Goal: Ask a question: Seek information or help from site administrators or community

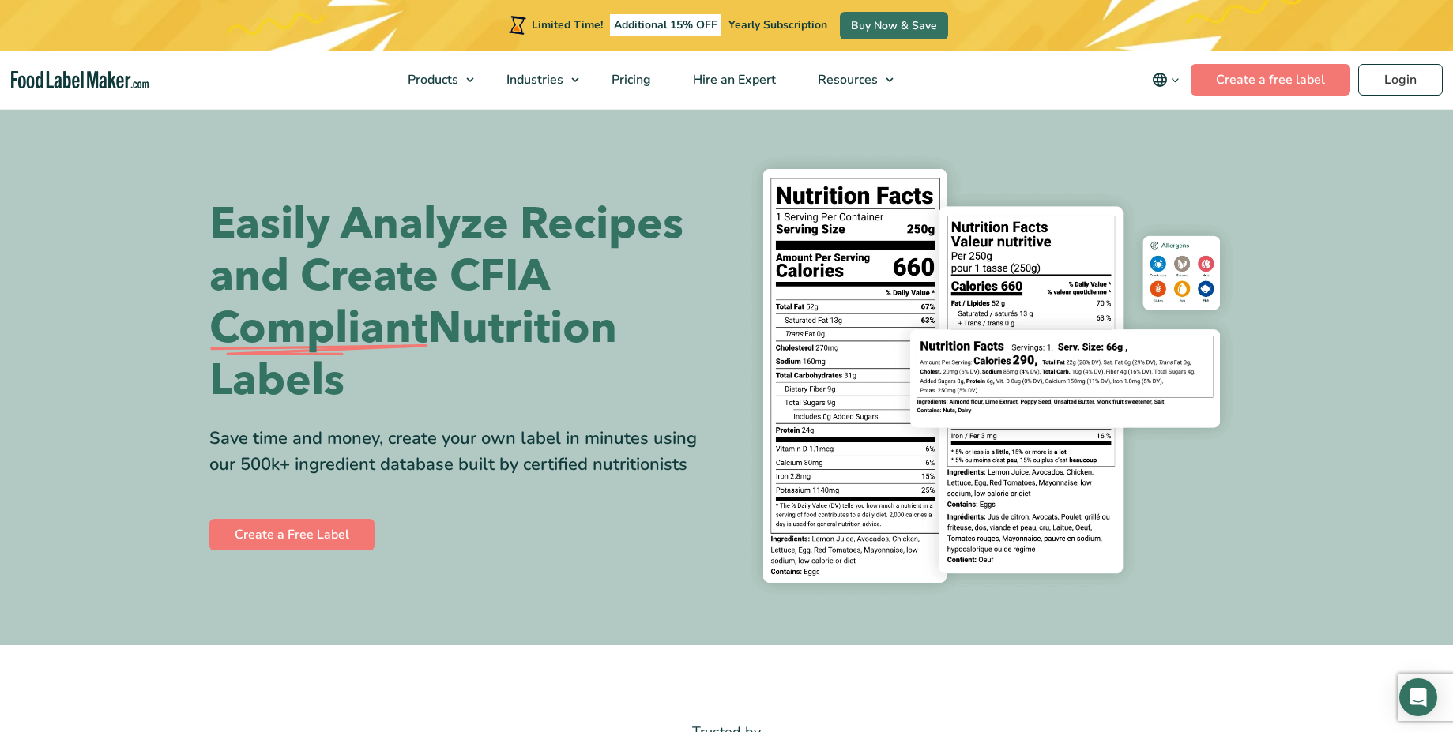
scroll to position [2005, 0]
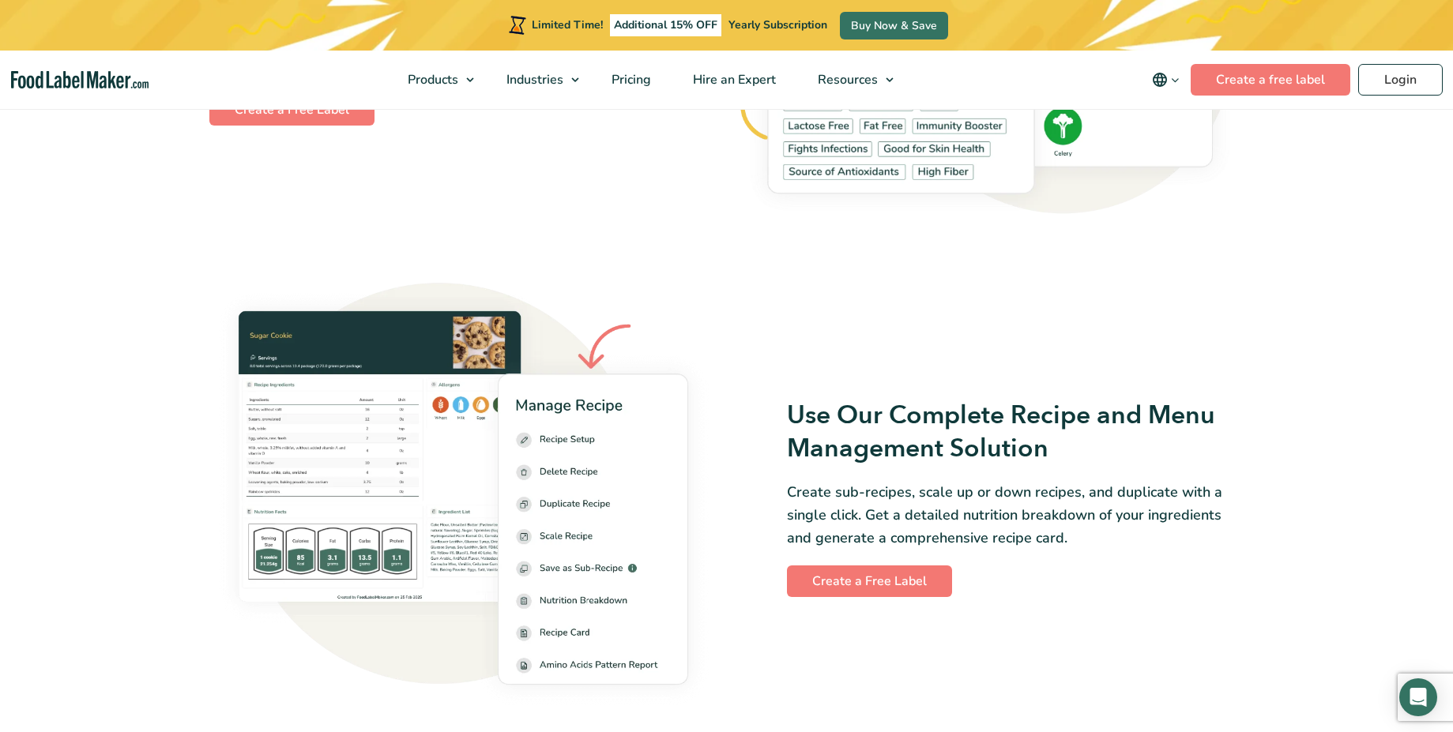
select select "2"
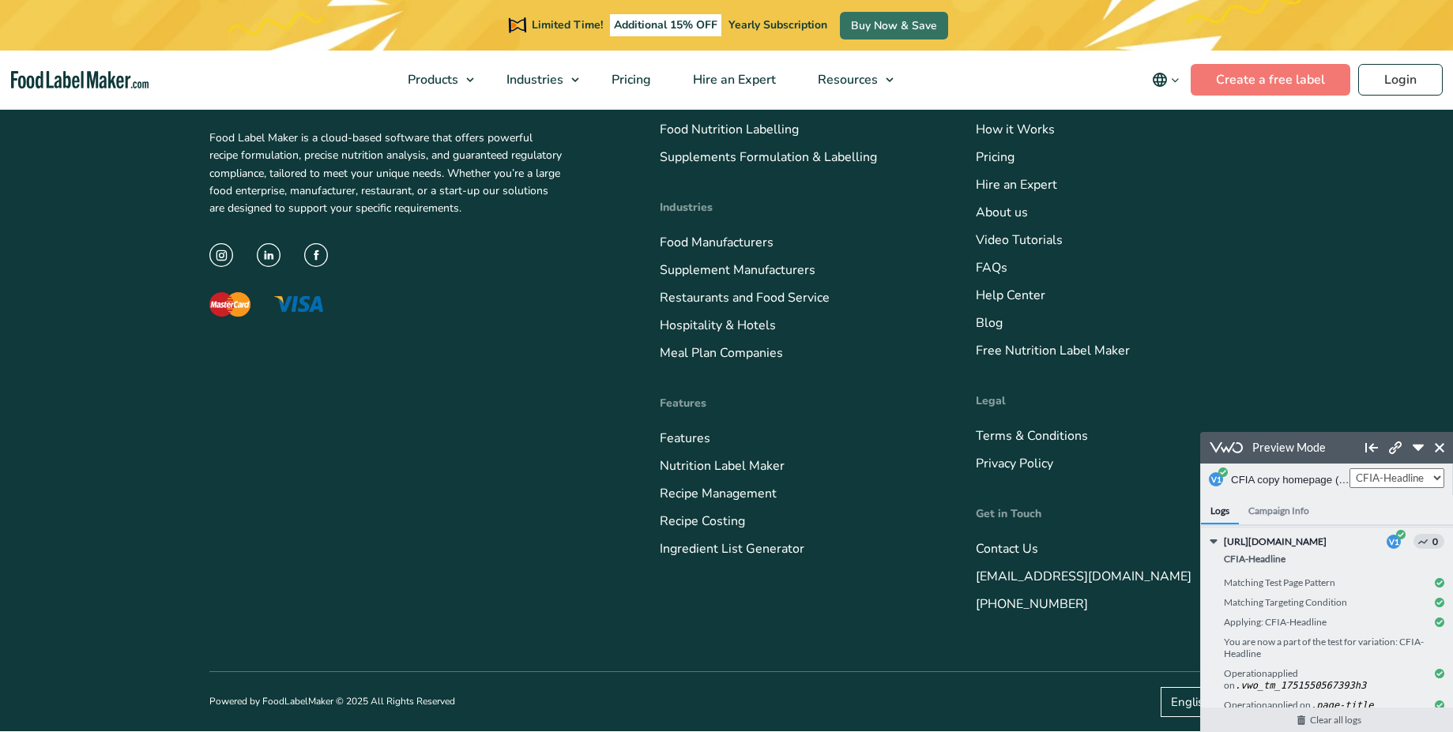
scroll to position [6479, 0]
click at [993, 546] on link "Contact Us" at bounding box center [1007, 548] width 62 height 17
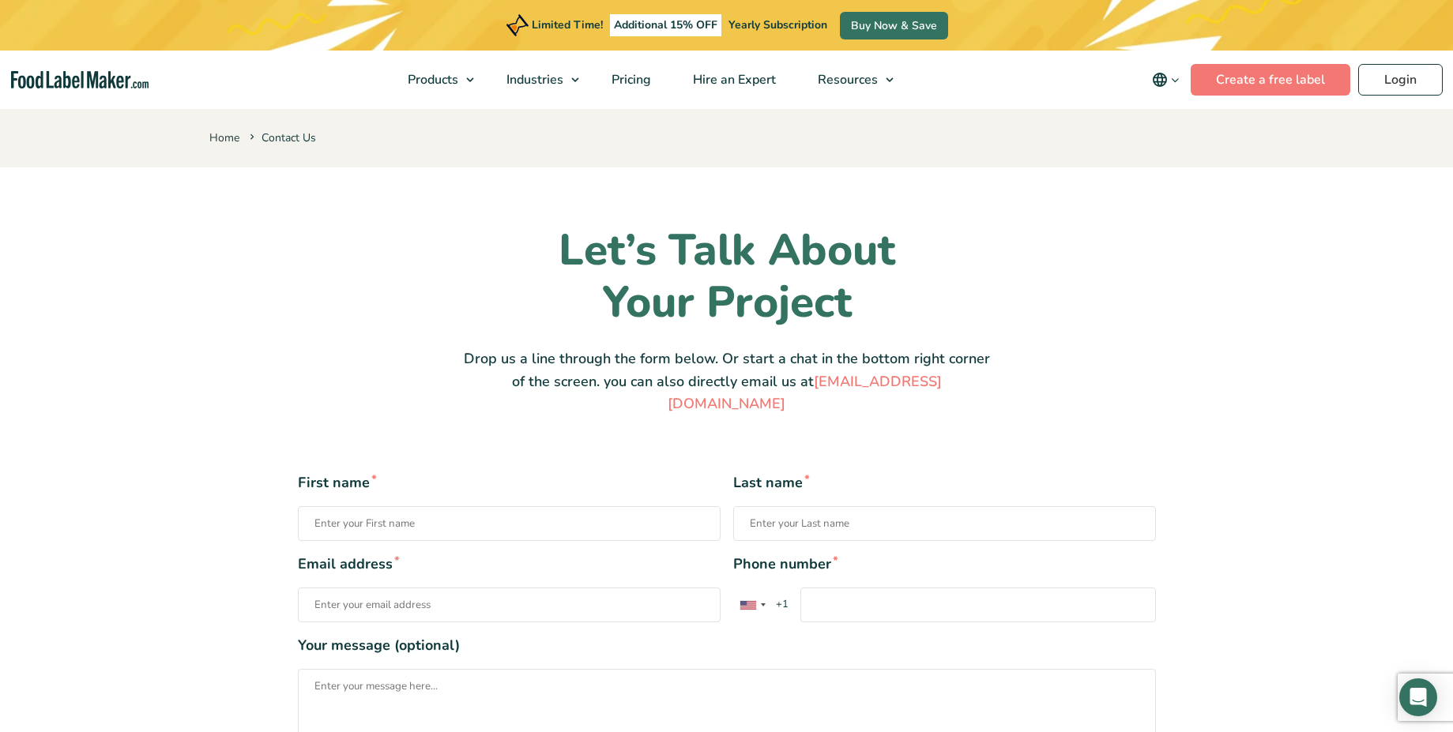
select select "2"
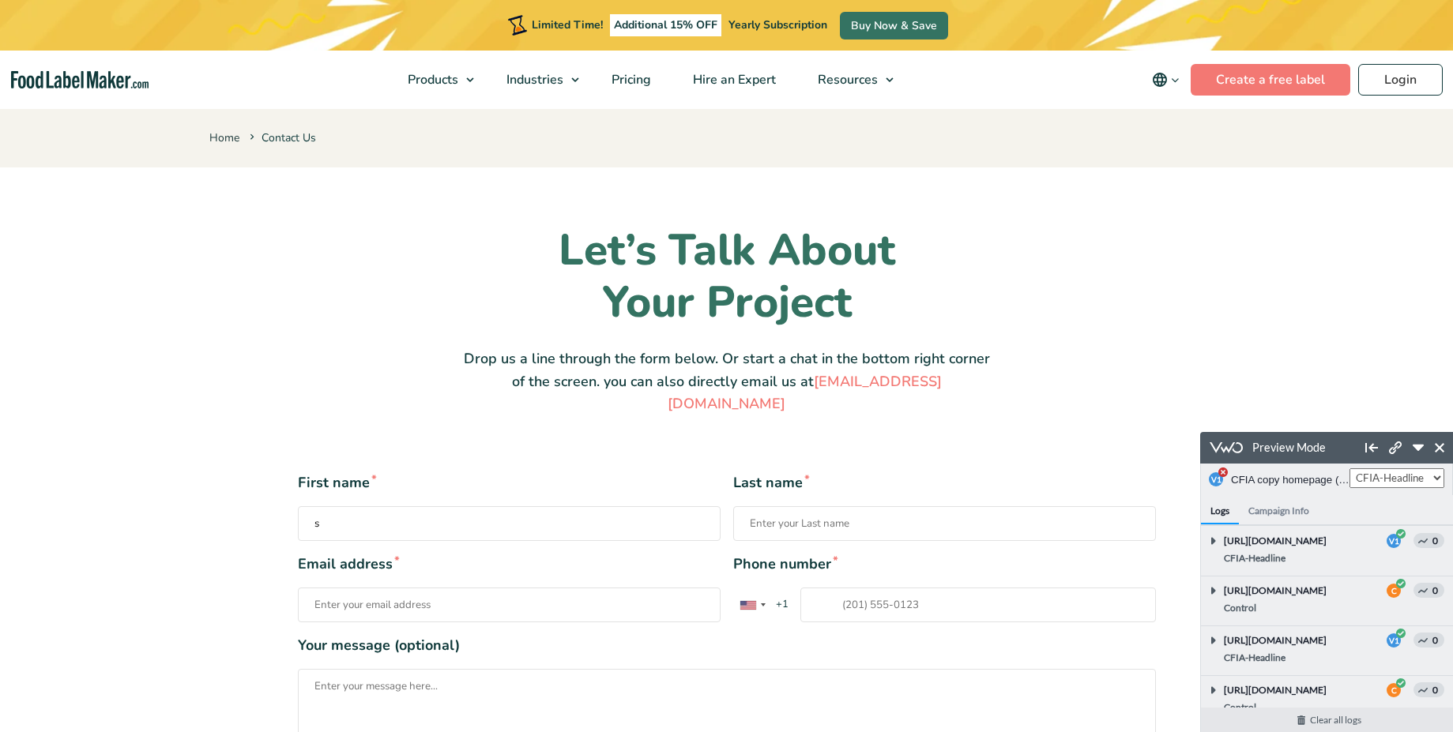
scroll to position [649, 0]
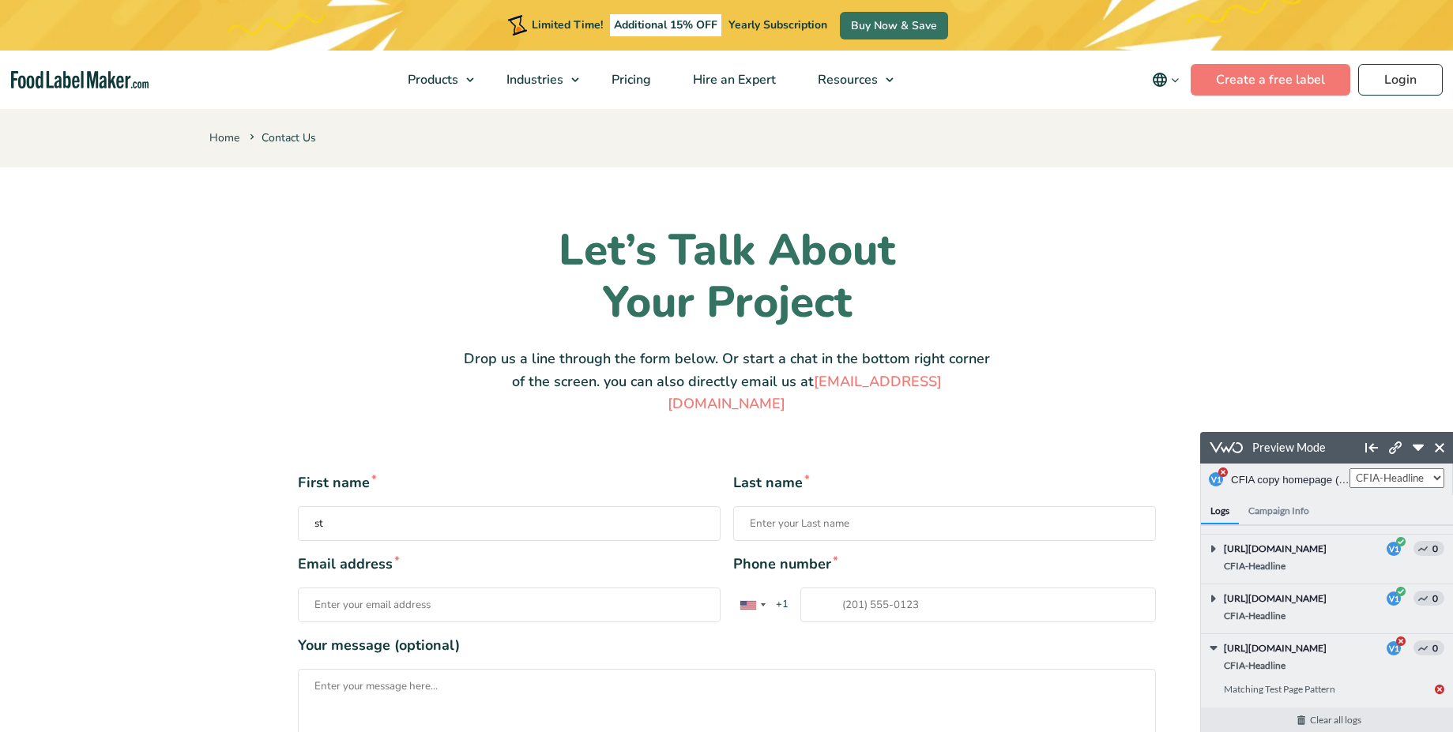
type input "s"
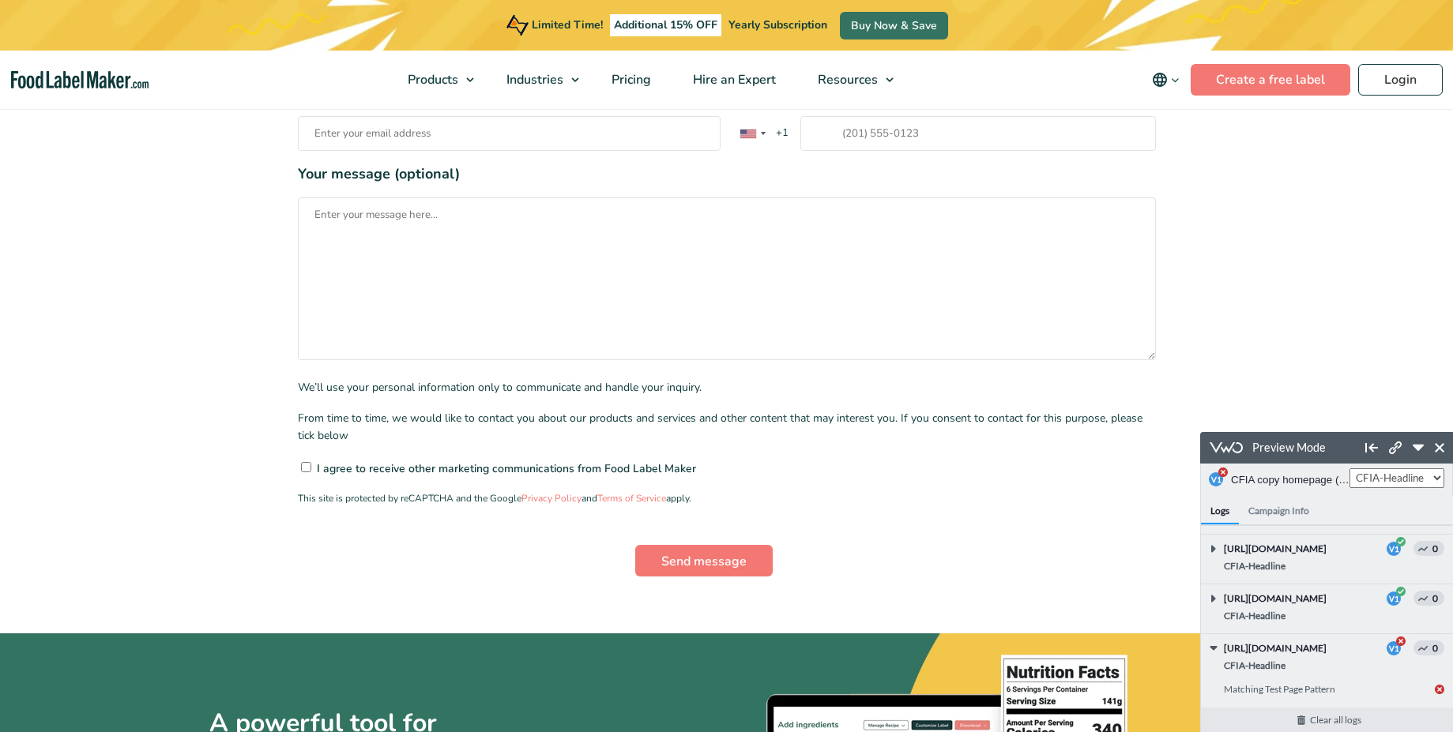
scroll to position [474, 0]
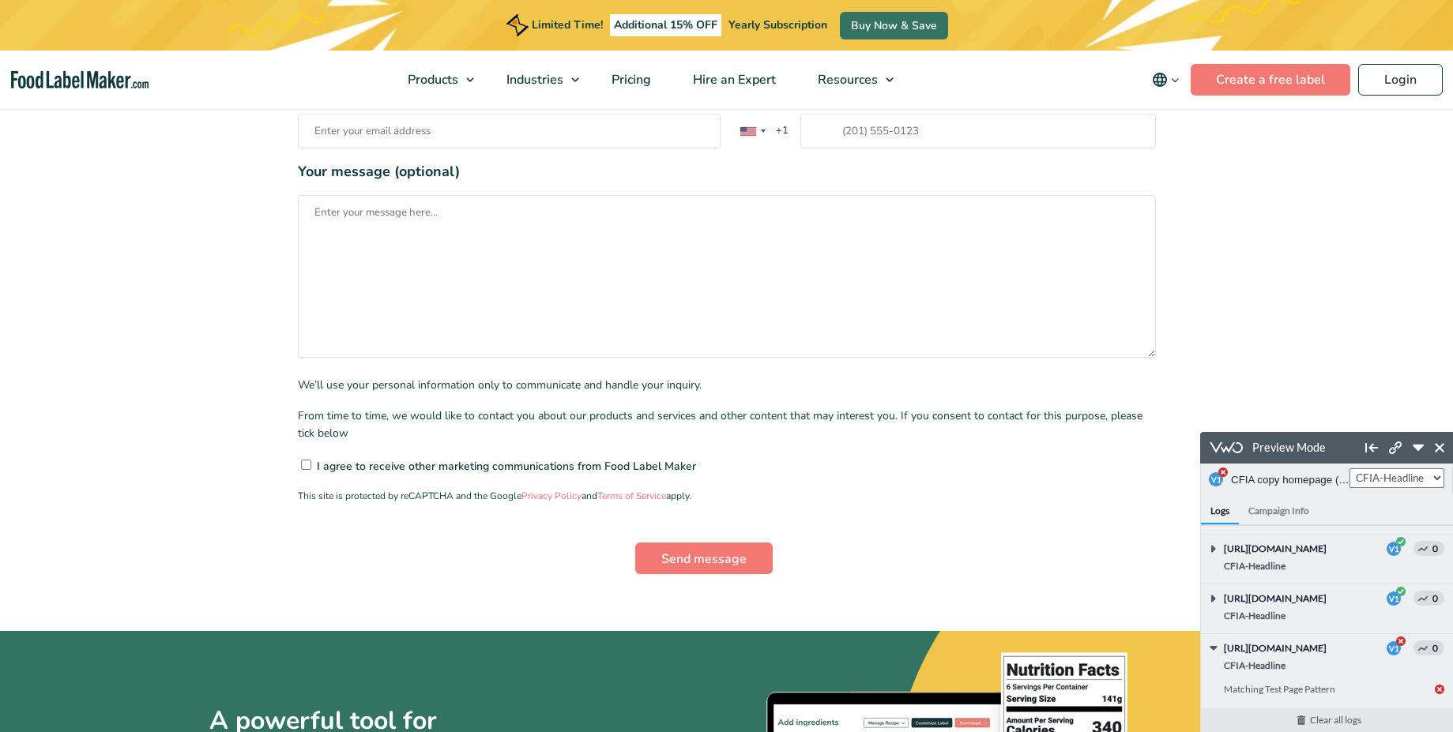
type input "test"
click at [303, 460] on input"] "I agree to receive other marketing communications from Food Label Maker" at bounding box center [306, 465] width 10 height 10
checkbox input"] "true"
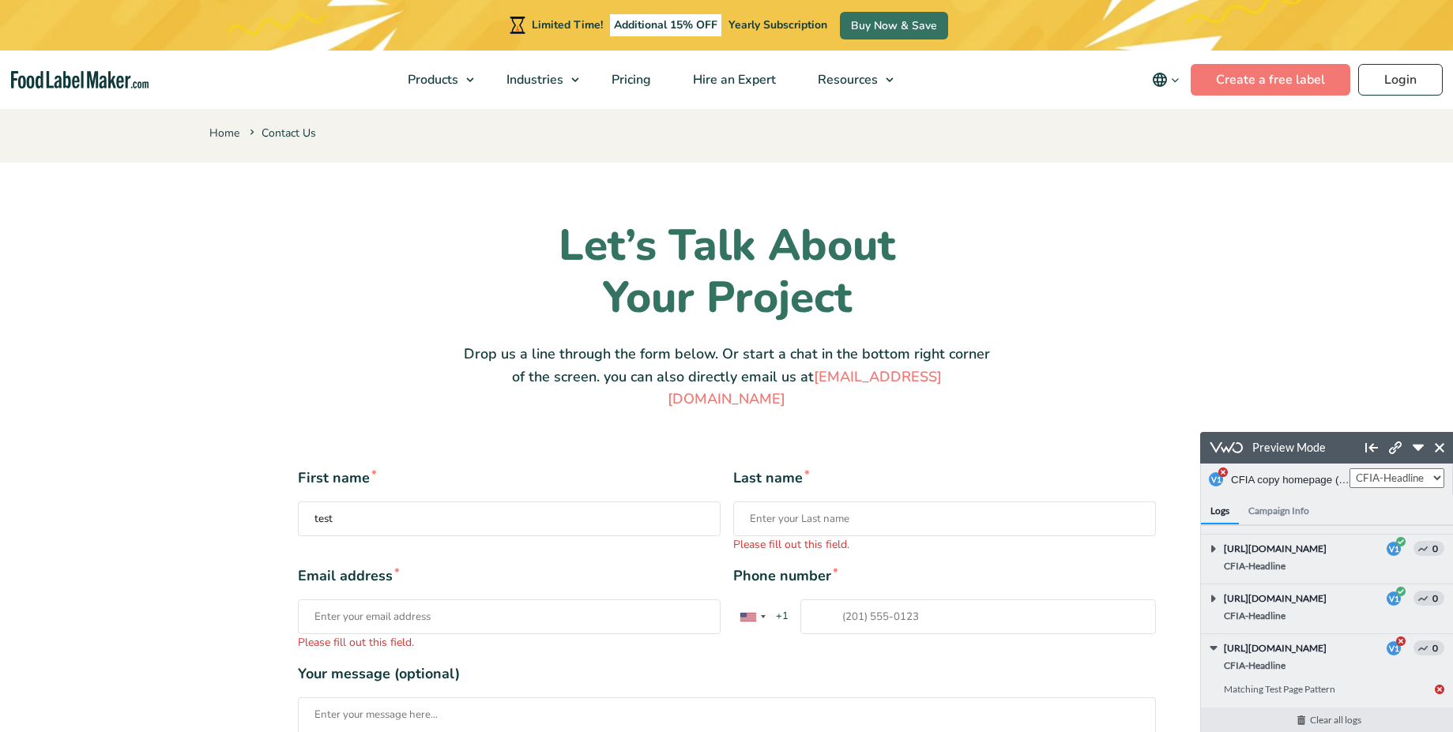
scroll to position [0, 0]
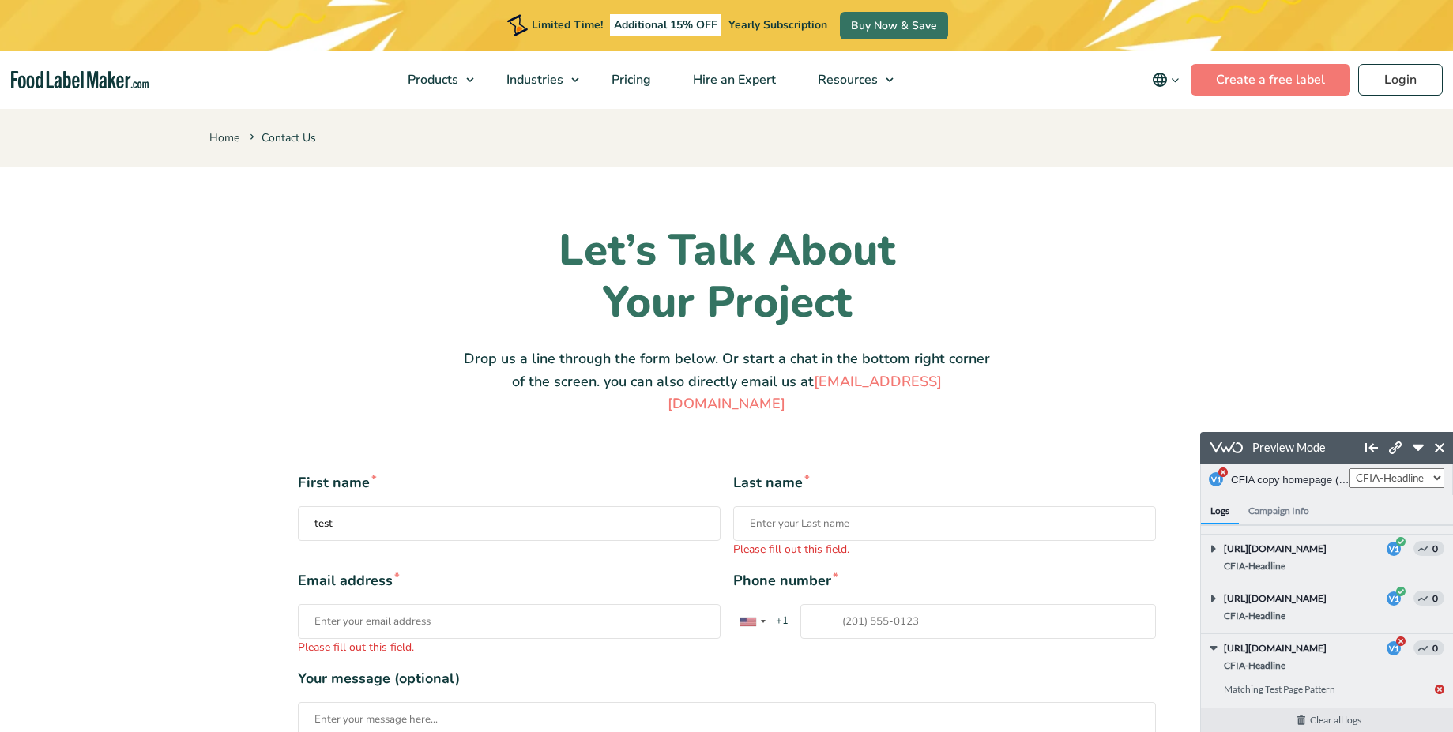
click at [785, 506] on input "Last name * Please fill out this field." at bounding box center [944, 523] width 423 height 35
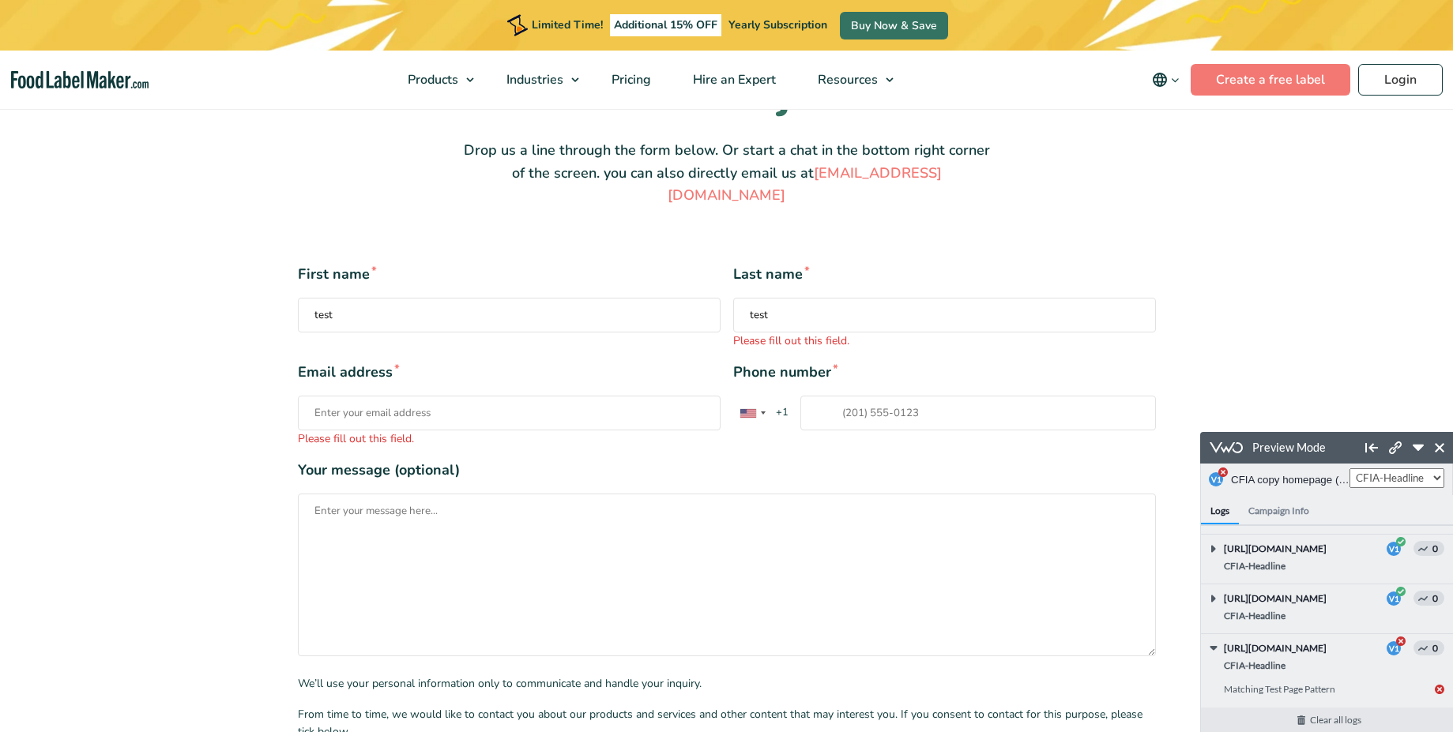
scroll to position [211, 0]
type input "test"
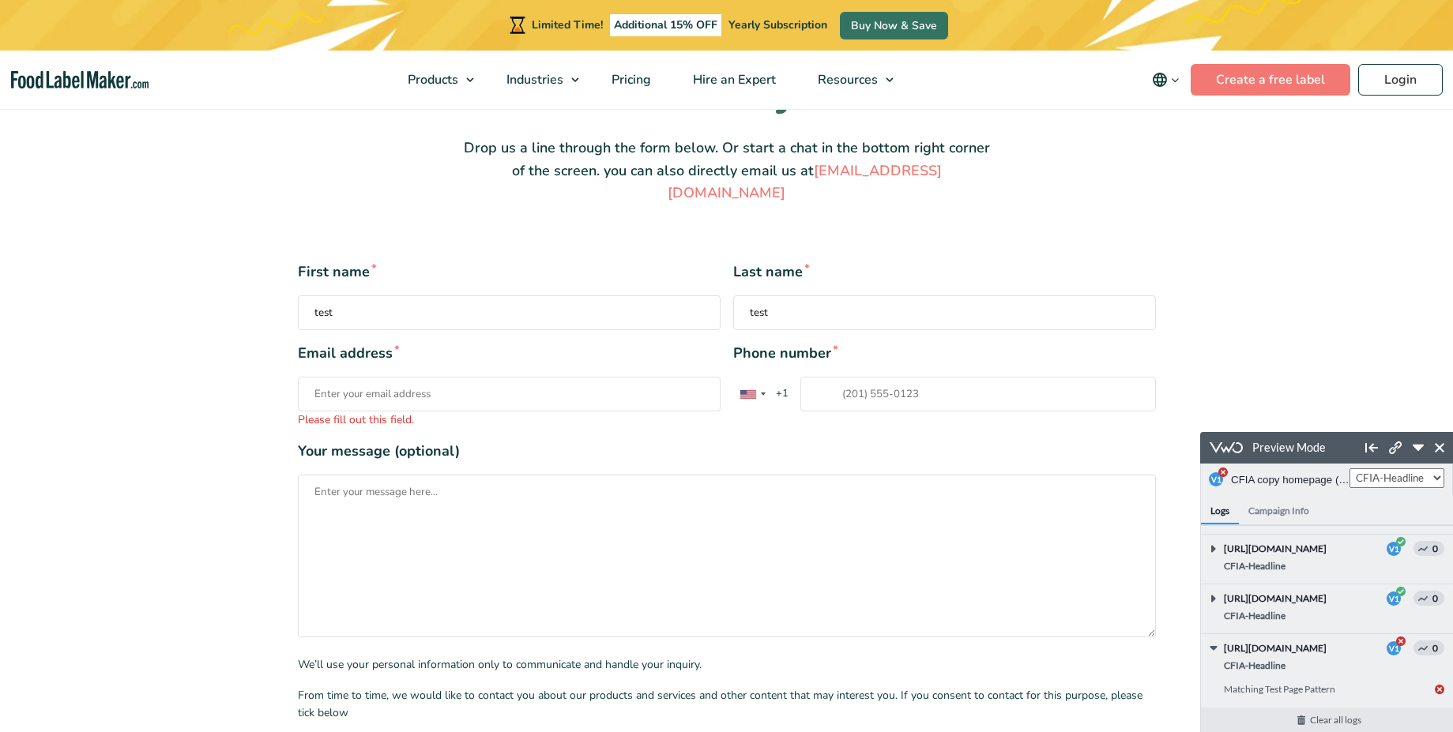
click at [477, 392] on span "Please fill out this field." at bounding box center [509, 405] width 423 height 45
click at [477, 392] on input "Email address * Please fill out this field." at bounding box center [509, 394] width 423 height 35
click at [434, 377] on input "Email address * Please fill out this field." at bounding box center [509, 394] width 423 height 35
drag, startPoint x: 434, startPoint y: 369, endPoint x: 680, endPoint y: 371, distance: 246.5
click at [680, 377] on input "Email address * Please fill out this field." at bounding box center [509, 394] width 423 height 35
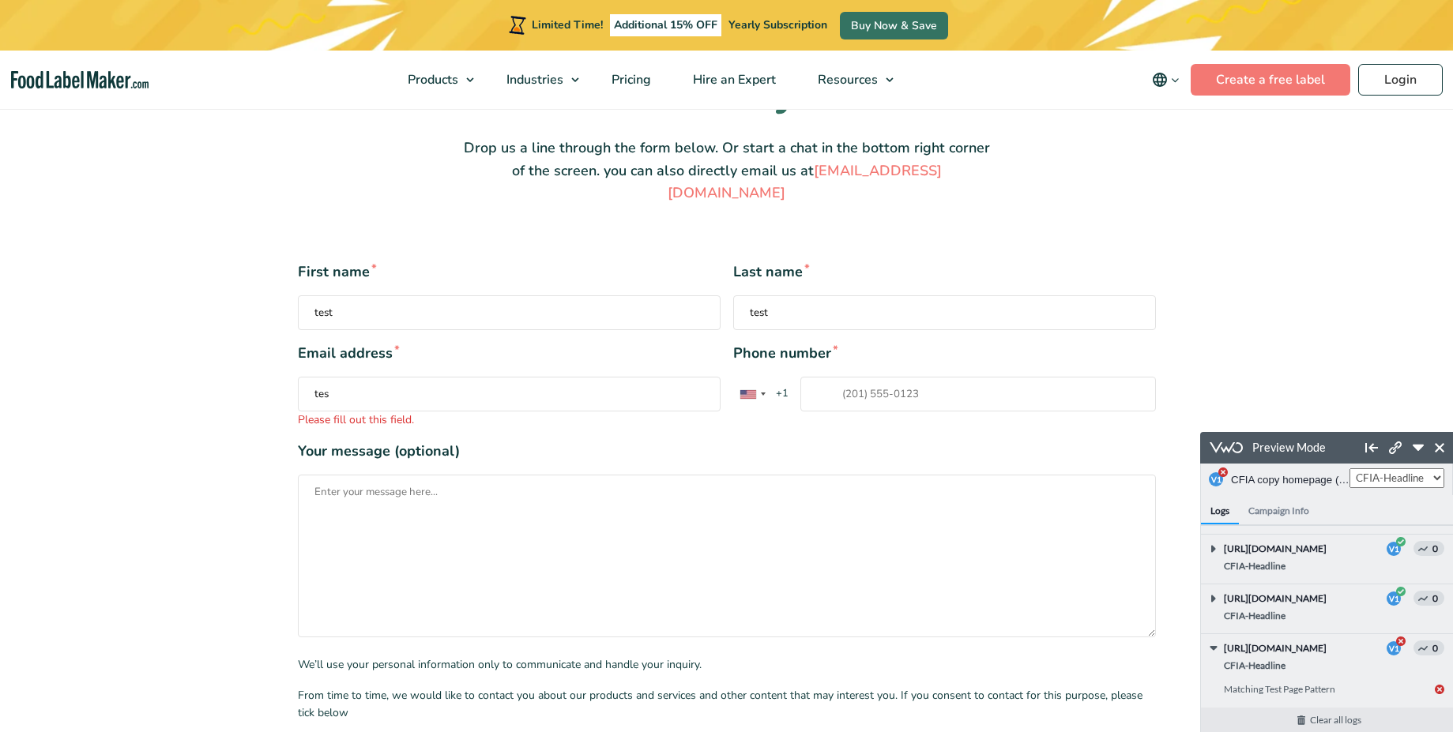
type input "test"
paste input "[PERSON_NAME][EMAIL_ADDRESS][DOMAIN_NAME]"
type input "[PERSON_NAME][EMAIL_ADDRESS][DOMAIN_NAME]"
click at [896, 377] on input "Phone number * [GEOGRAPHIC_DATA] +1 [GEOGRAPHIC_DATA] +44 [GEOGRAPHIC_DATA] (‫[…" at bounding box center [978, 394] width 356 height 35
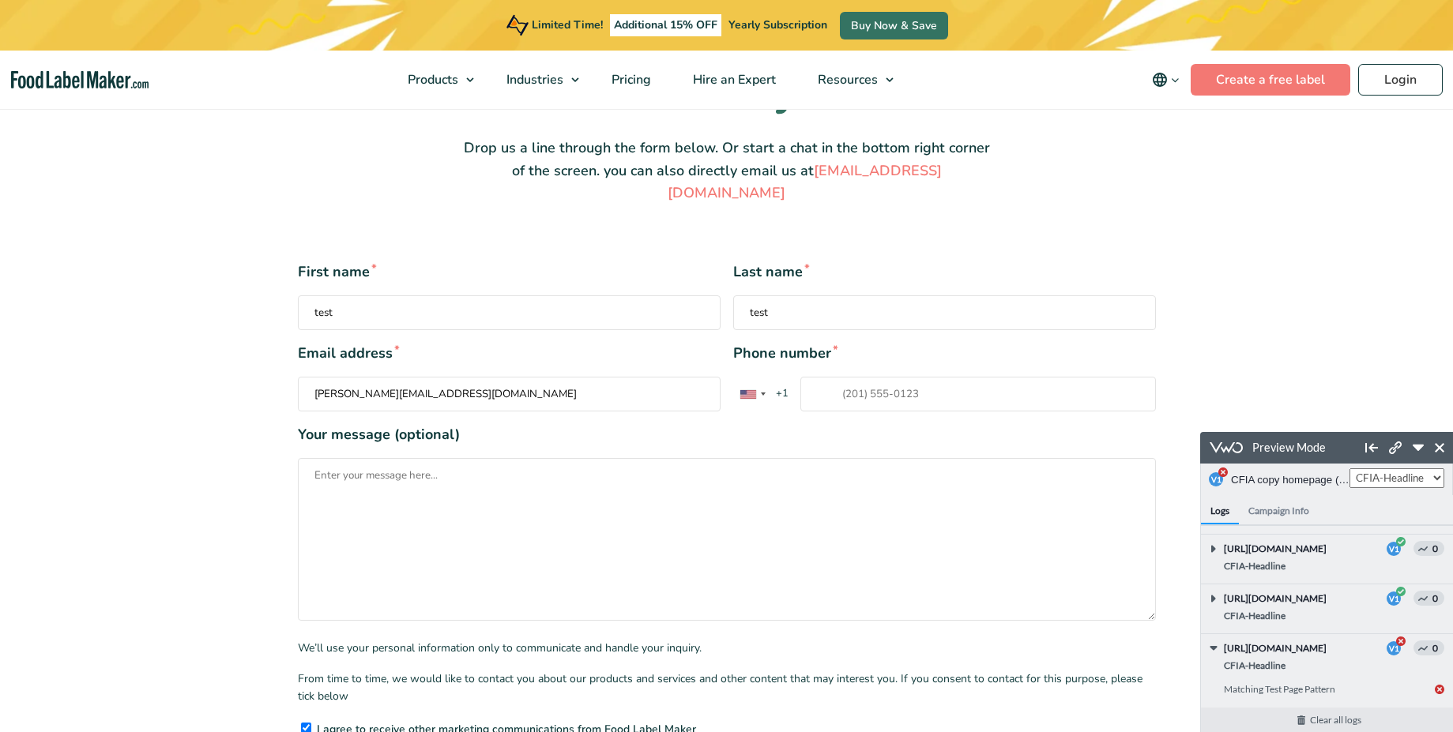
click at [785, 386] on span "+1" at bounding box center [783, 394] width 28 height 16
click at [800, 377] on input "Phone number * [GEOGRAPHIC_DATA] +1 [GEOGRAPHIC_DATA] +44 [GEOGRAPHIC_DATA] (‫[…" at bounding box center [978, 394] width 356 height 35
click at [761, 393] on div "Contact form" at bounding box center [763, 394] width 5 height 3
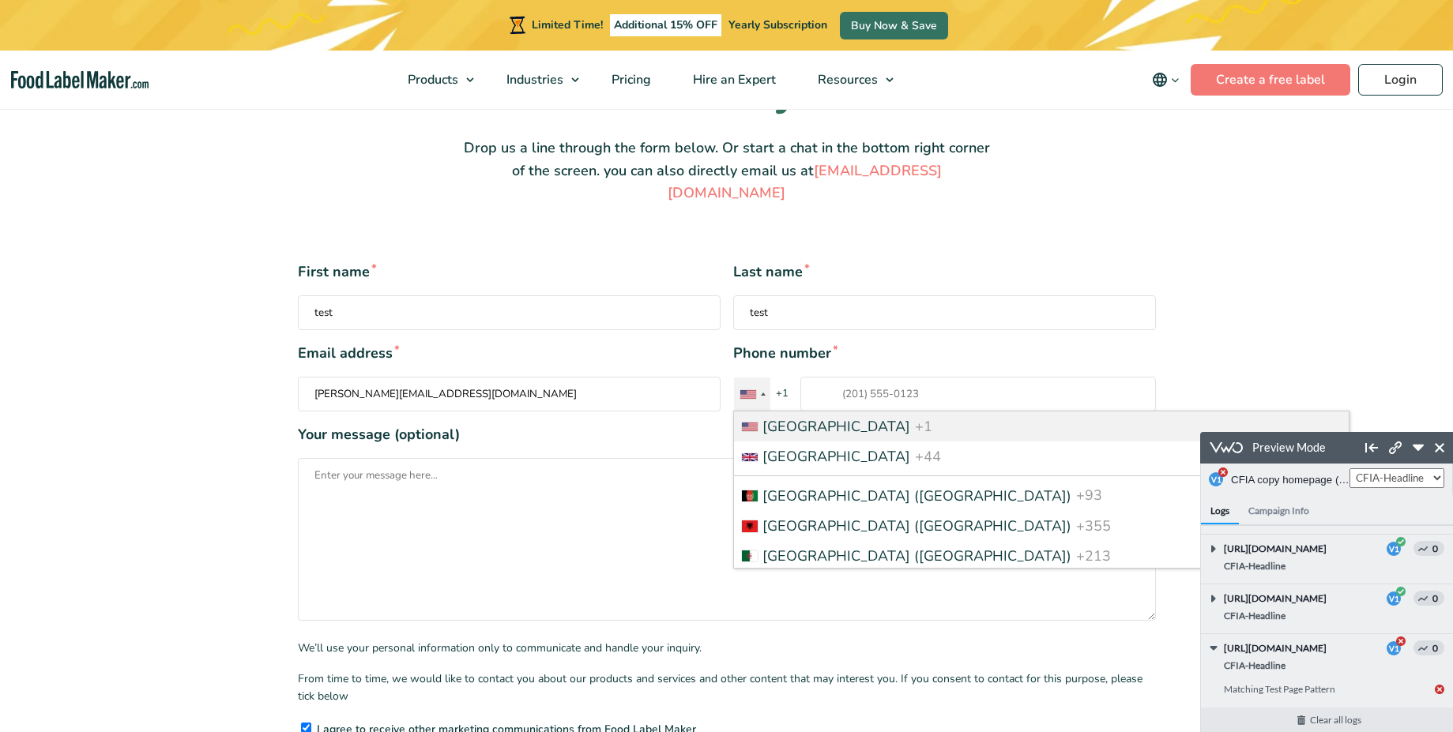
scroll to position [1904, 0]
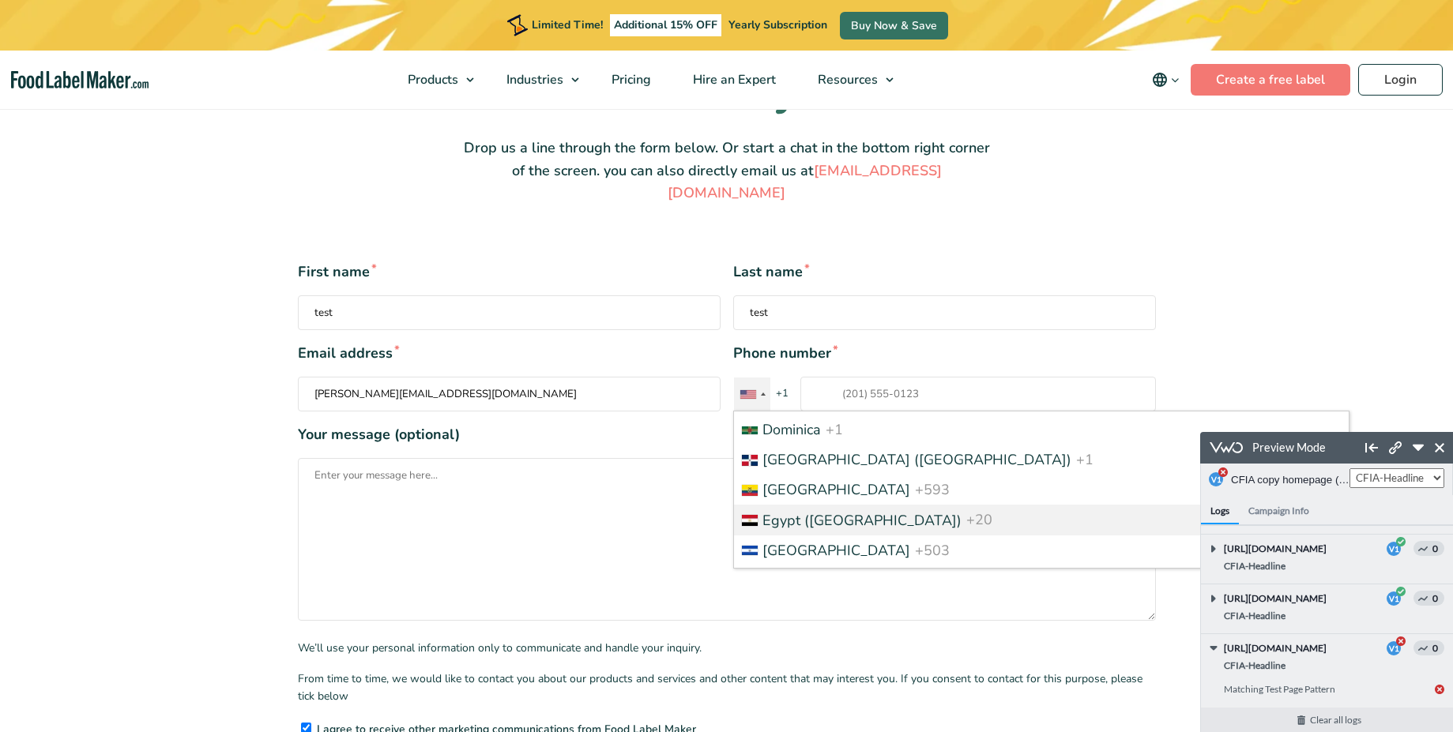
click at [830, 511] on span "Egypt (‫[GEOGRAPHIC_DATA]‬‎)" at bounding box center [862, 520] width 199 height 19
click at [830, 412] on input "Phone number * [GEOGRAPHIC_DATA] +1 [GEOGRAPHIC_DATA] +44 [GEOGRAPHIC_DATA] (‫[…" at bounding box center [978, 394] width 356 height 35
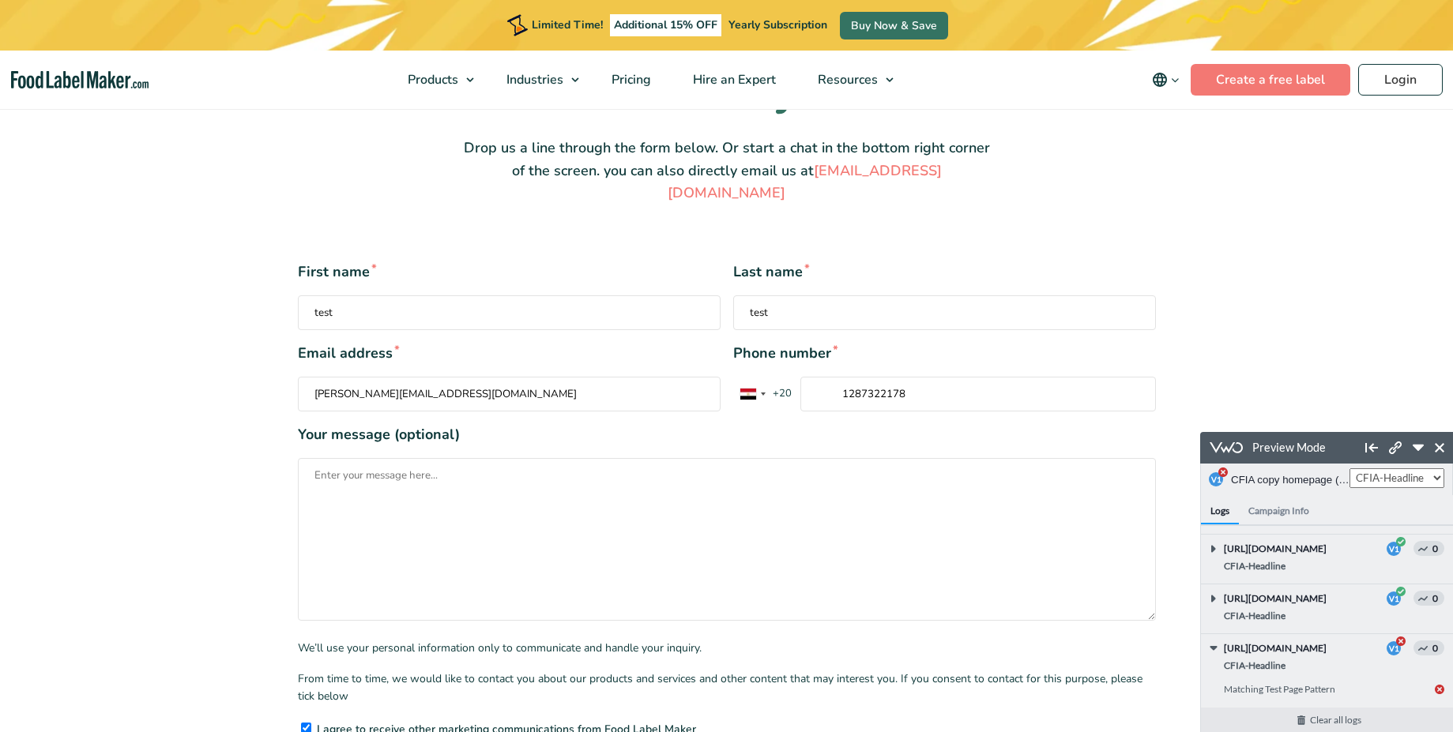
type input "1287322178"
click at [623, 506] on textarea "Your message (optional)" at bounding box center [727, 539] width 858 height 163
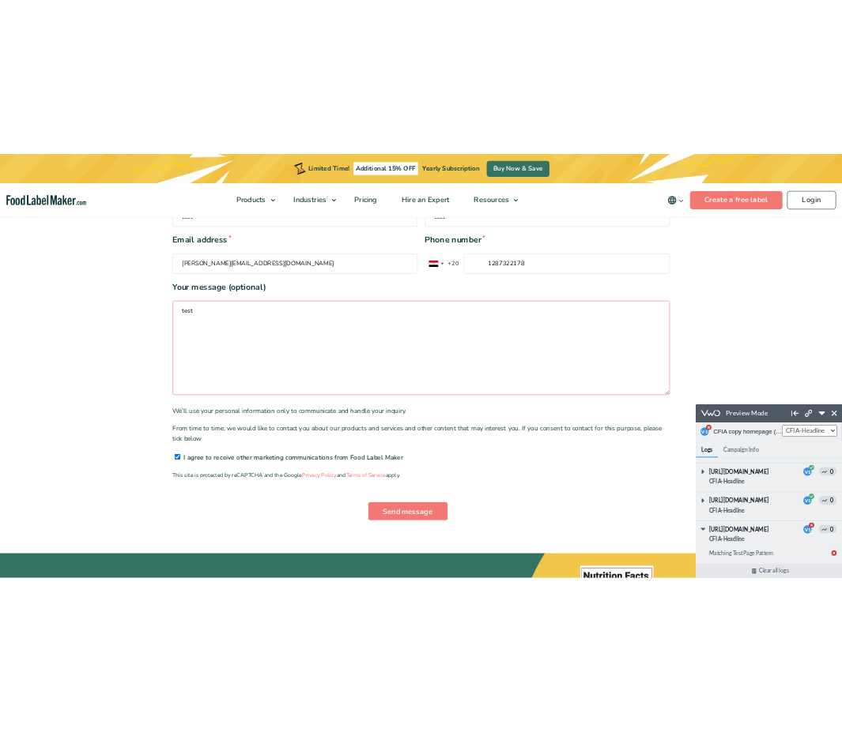
scroll to position [439, 0]
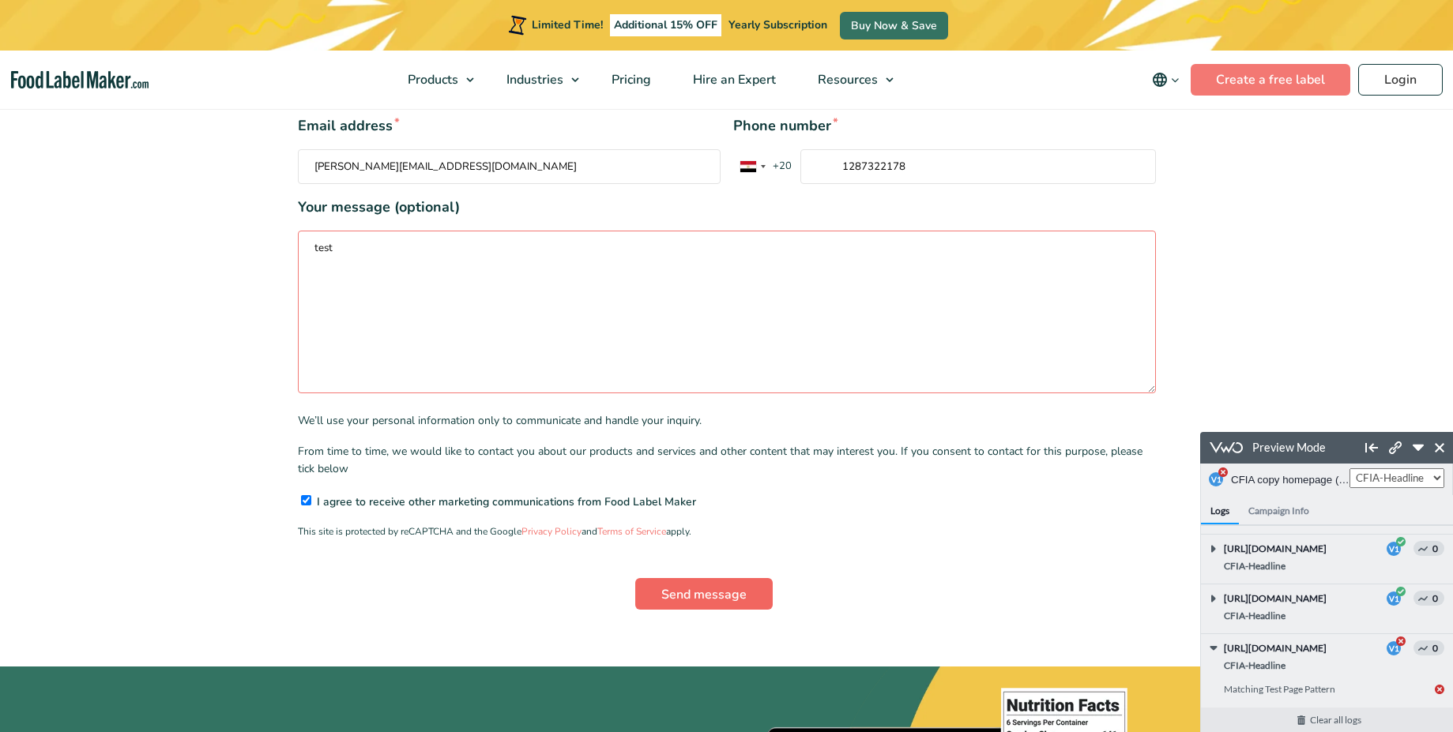
type textarea "test"
click at [710, 578] on input "Send message" at bounding box center [703, 594] width 137 height 32
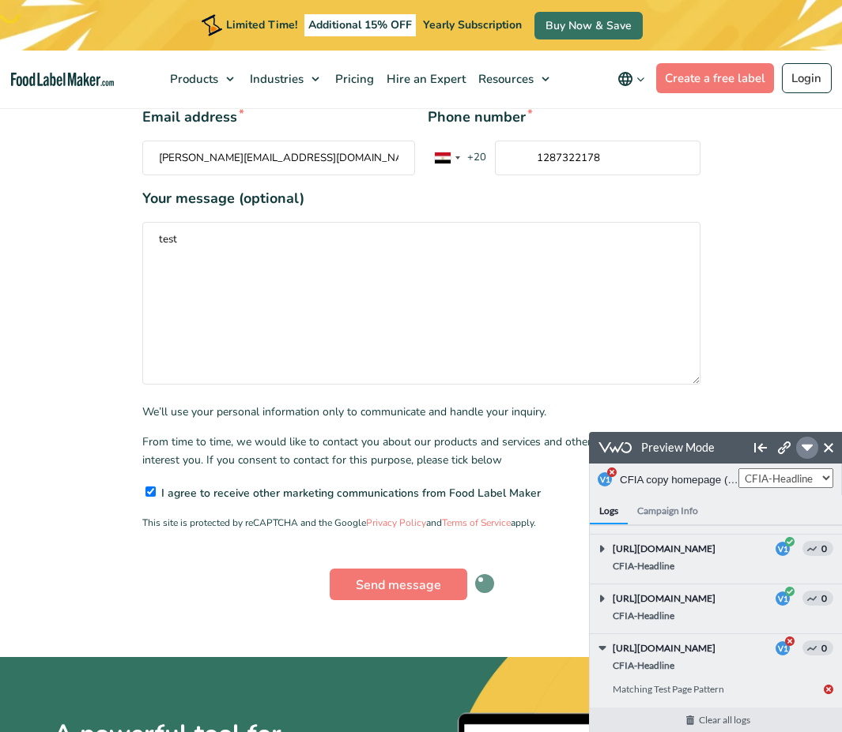
click at [809, 452] on icon at bounding box center [806, 447] width 11 height 11
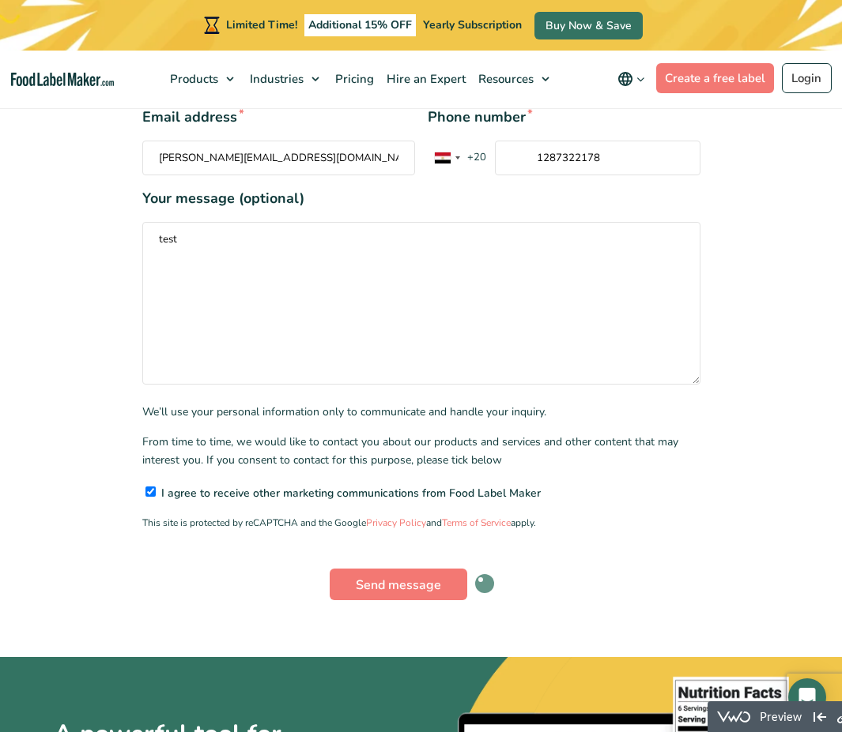
scroll to position [2379, 0]
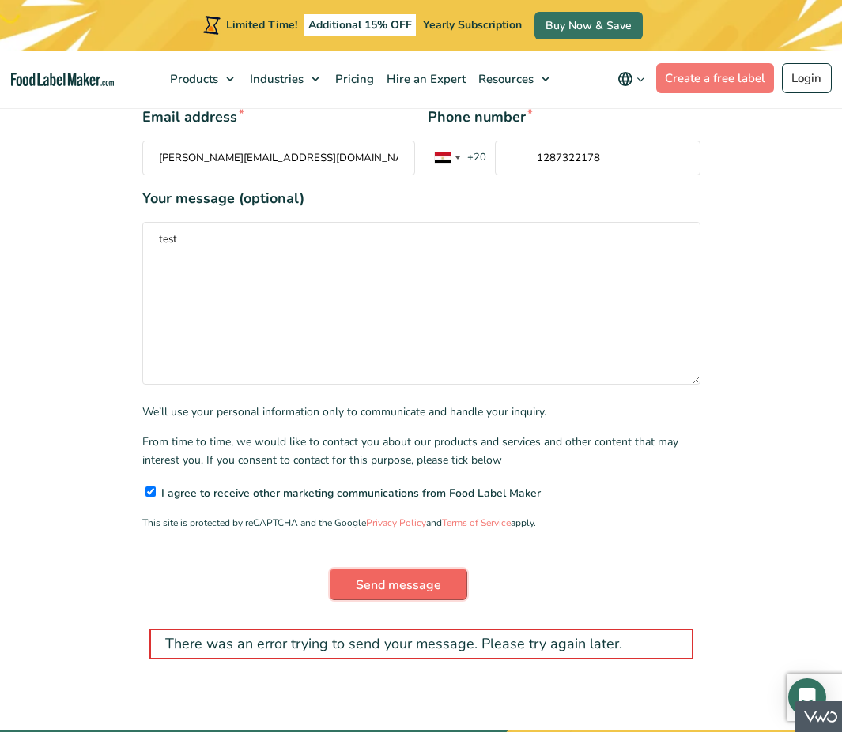
click at [404, 569] on input "Send message" at bounding box center [398, 585] width 137 height 32
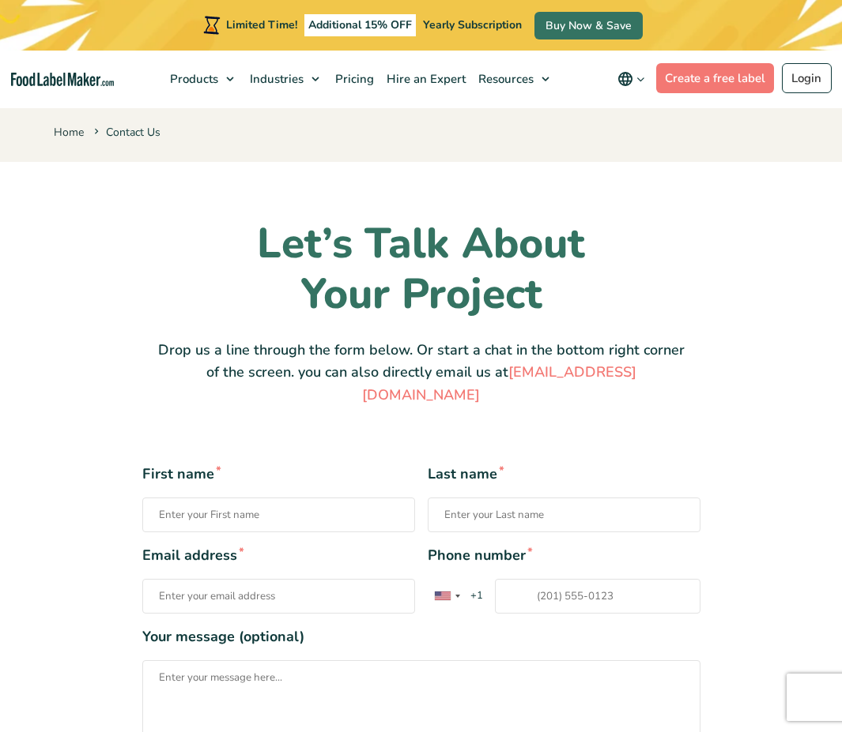
select select "2"
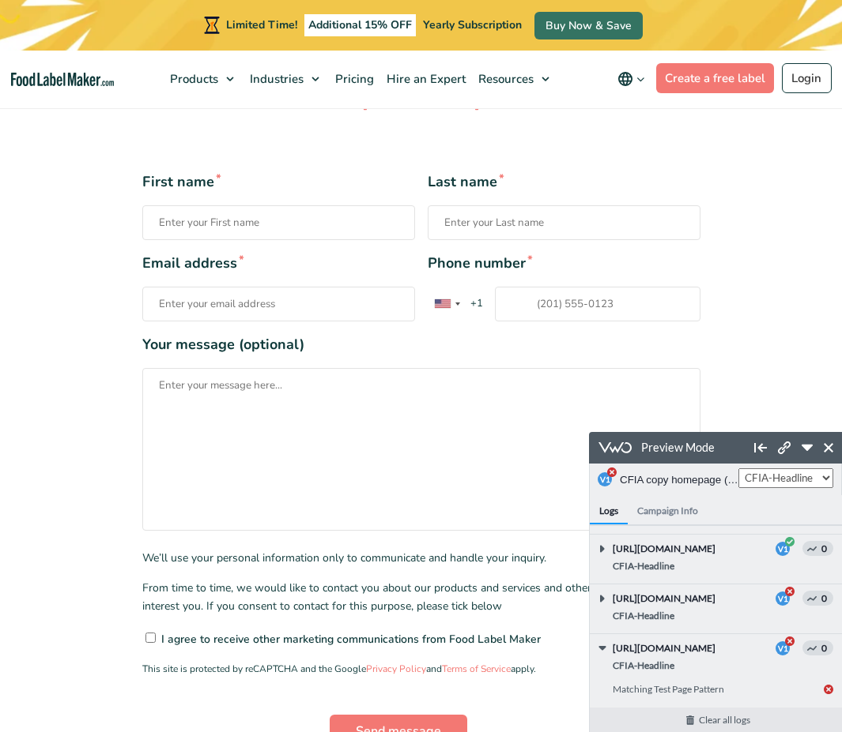
scroll to position [294, 0]
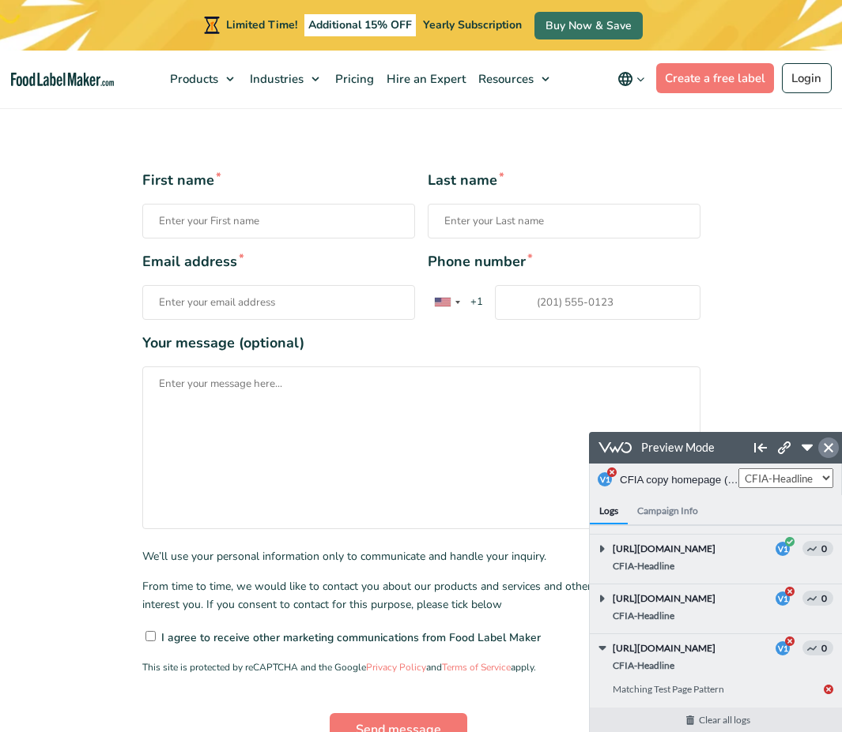
click at [832, 454] on link at bounding box center [828, 448] width 21 height 21
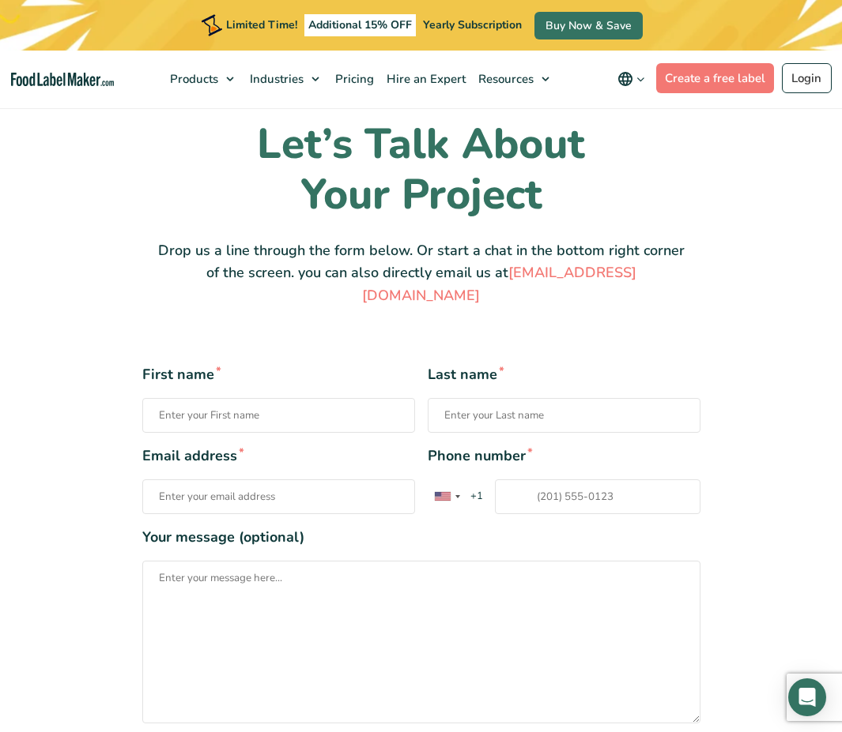
scroll to position [131, 0]
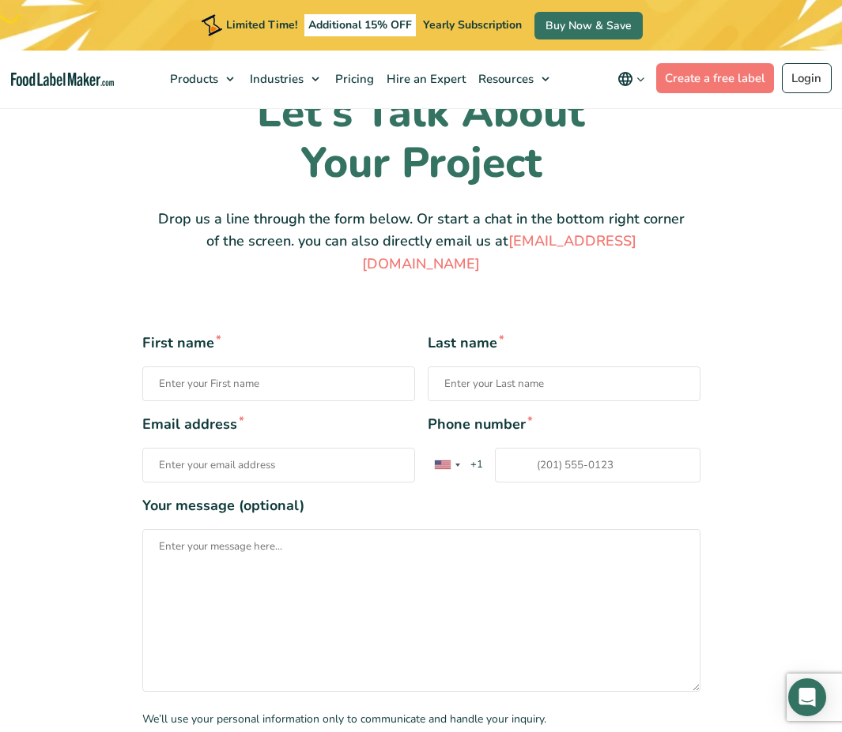
click at [297, 374] on input "First name *" at bounding box center [278, 384] width 273 height 35
type input "abdo"
click at [574, 378] on input "Last name *" at bounding box center [563, 384] width 273 height 35
type input "shaban"
click at [175, 457] on input "Email address *" at bounding box center [278, 465] width 273 height 35
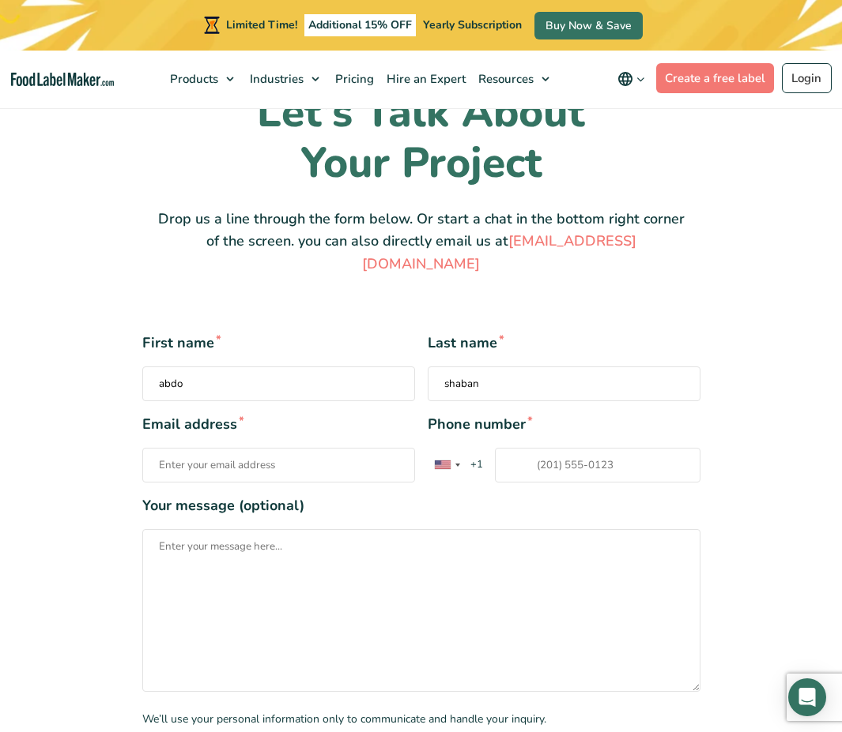
type input "[PERSON_NAME][EMAIL_ADDRESS][DOMAIN_NAME]"
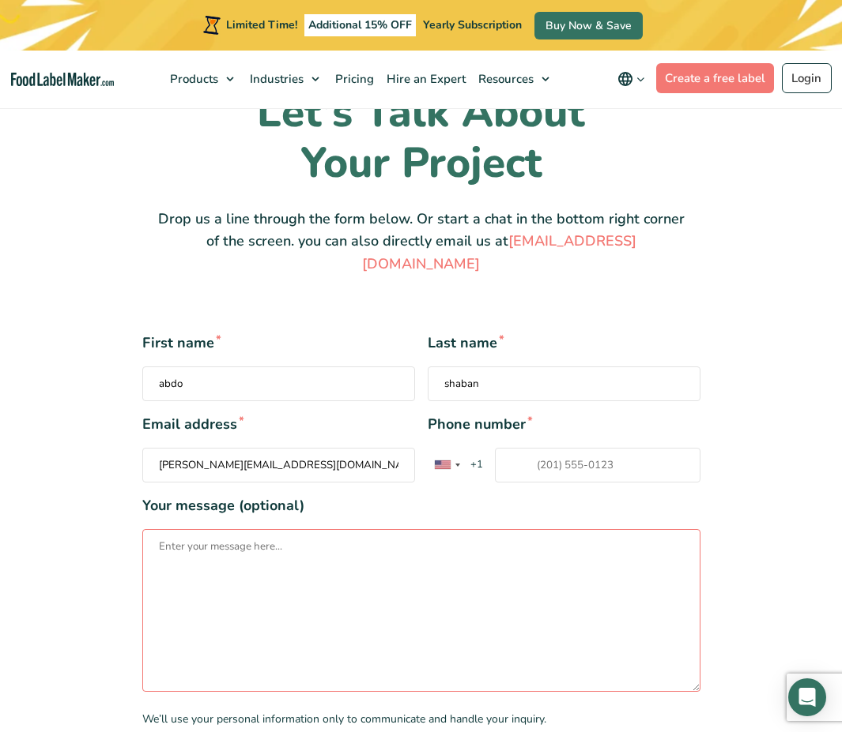
click at [295, 569] on textarea "Your message (optional)" at bounding box center [421, 610] width 558 height 163
click at [448, 461] on div "Contact form" at bounding box center [443, 465] width 16 height 9
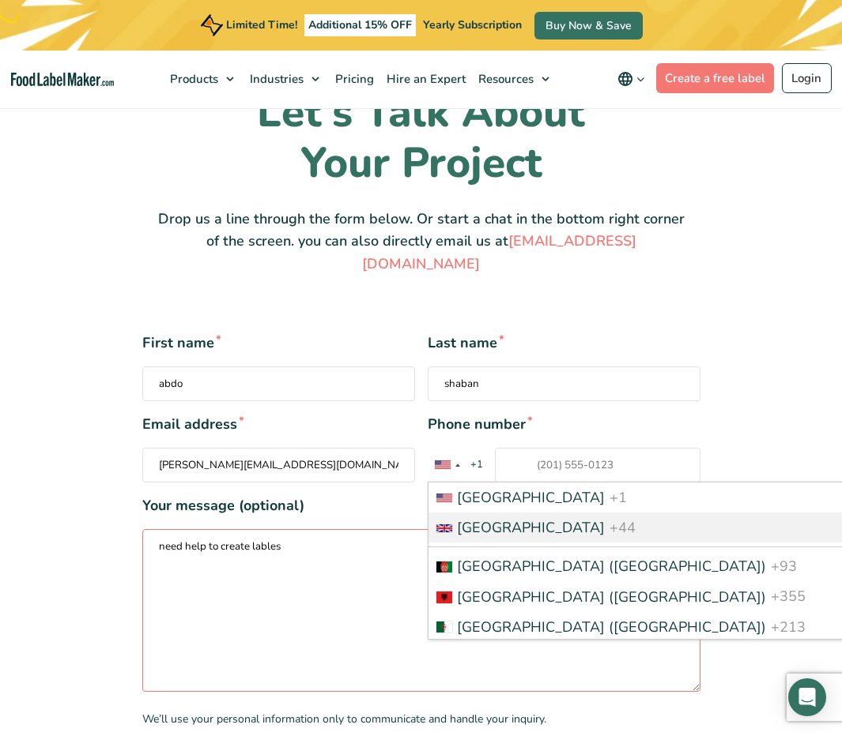
click at [276, 529] on textarea "need help to create lables" at bounding box center [421, 610] width 558 height 163
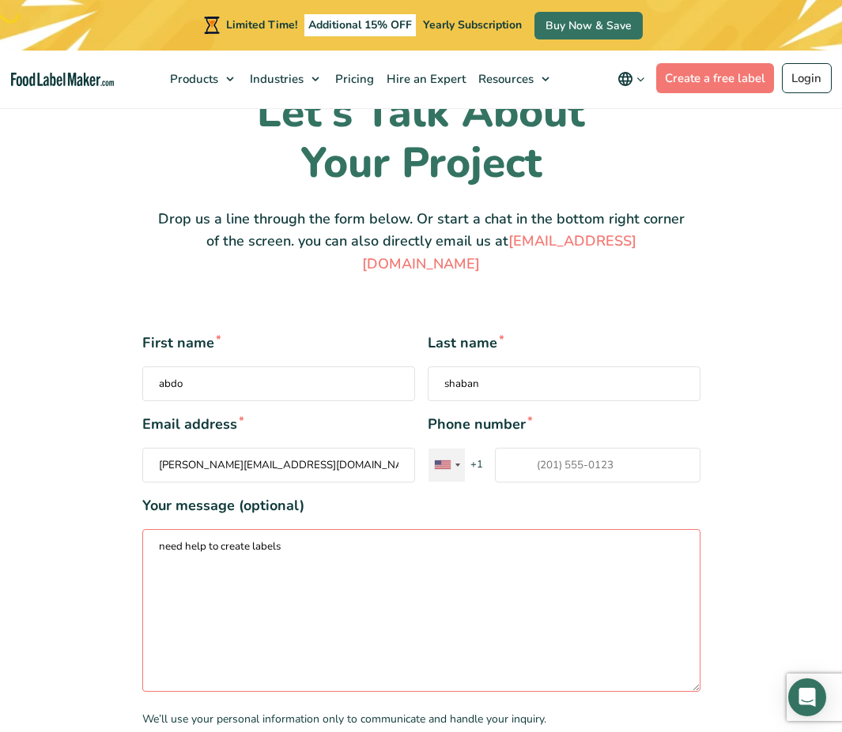
type textarea "need help to create labels"
click at [460, 449] on div "Contact form" at bounding box center [446, 465] width 36 height 33
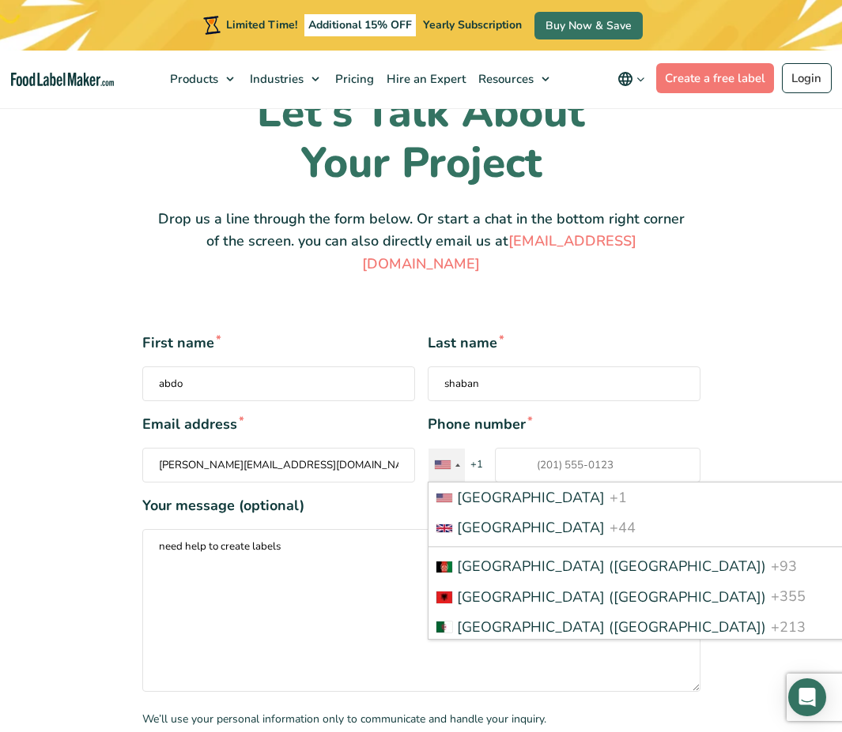
scroll to position [1904, 0]
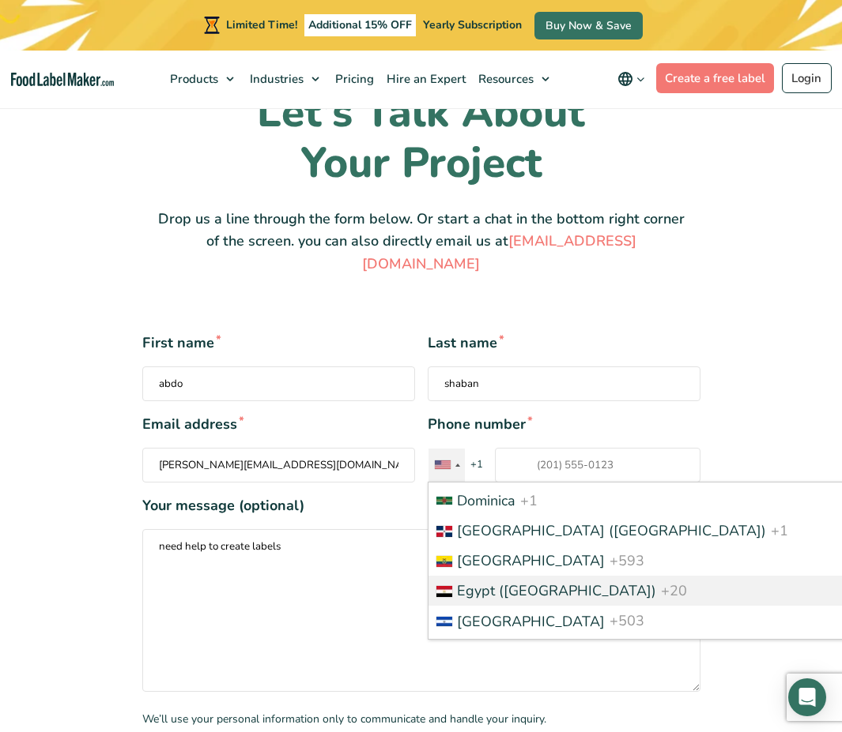
click at [661, 582] on span "+20" at bounding box center [674, 591] width 26 height 19
click at [555, 483] on input "Phone number * [GEOGRAPHIC_DATA] +1 [GEOGRAPHIC_DATA] +44 [GEOGRAPHIC_DATA] (‫[…" at bounding box center [597, 465] width 205 height 35
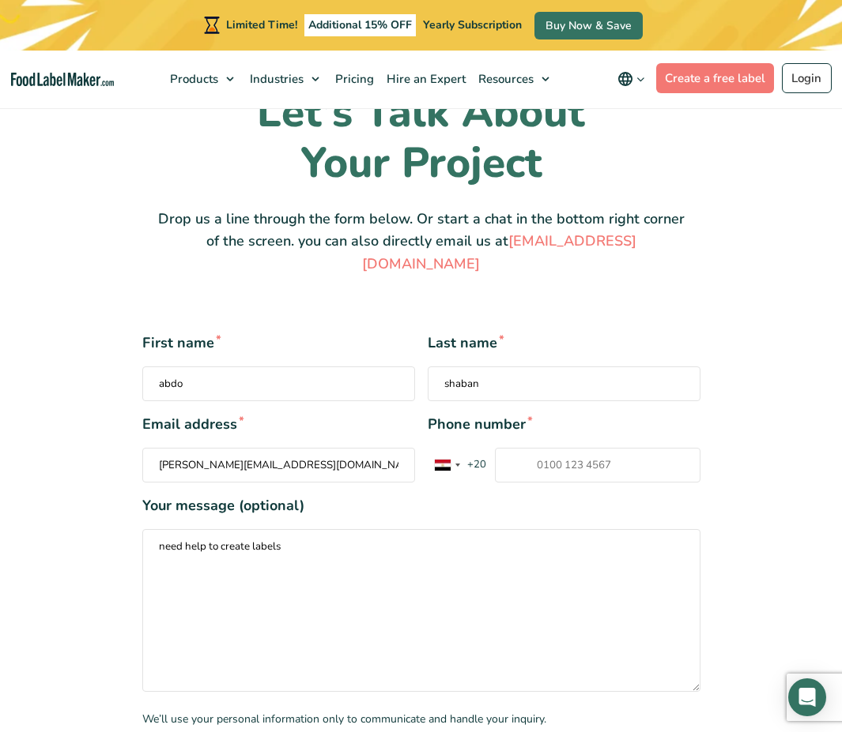
click at [582, 454] on input "Phone number * [GEOGRAPHIC_DATA] +1 [GEOGRAPHIC_DATA] +44 [GEOGRAPHIC_DATA] (‫[…" at bounding box center [597, 465] width 205 height 35
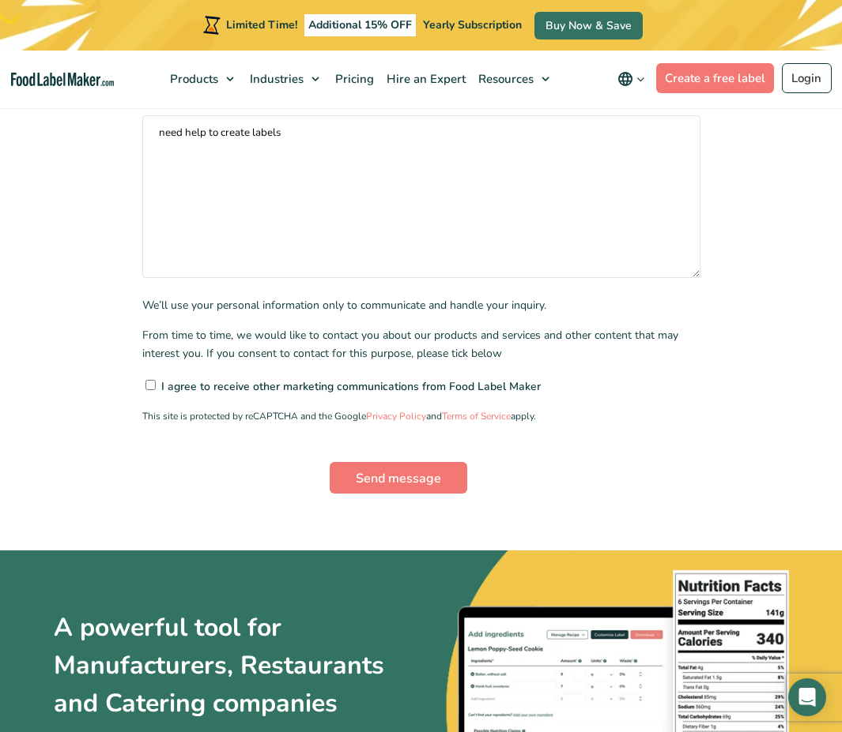
scroll to position [660, 0]
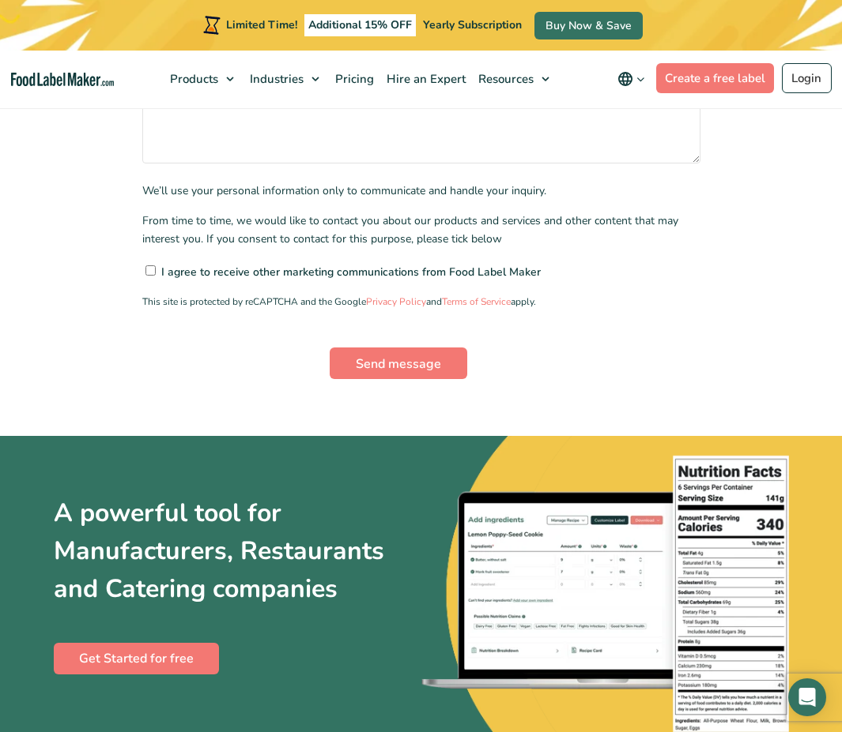
type input "1287322178"
click at [152, 265] on input"] "I agree to receive other marketing communications from Food Label Maker" at bounding box center [150, 270] width 10 height 10
checkbox input"] "true"
click at [387, 348] on input "Send message" at bounding box center [398, 364] width 137 height 32
